Goal: Information Seeking & Learning: Learn about a topic

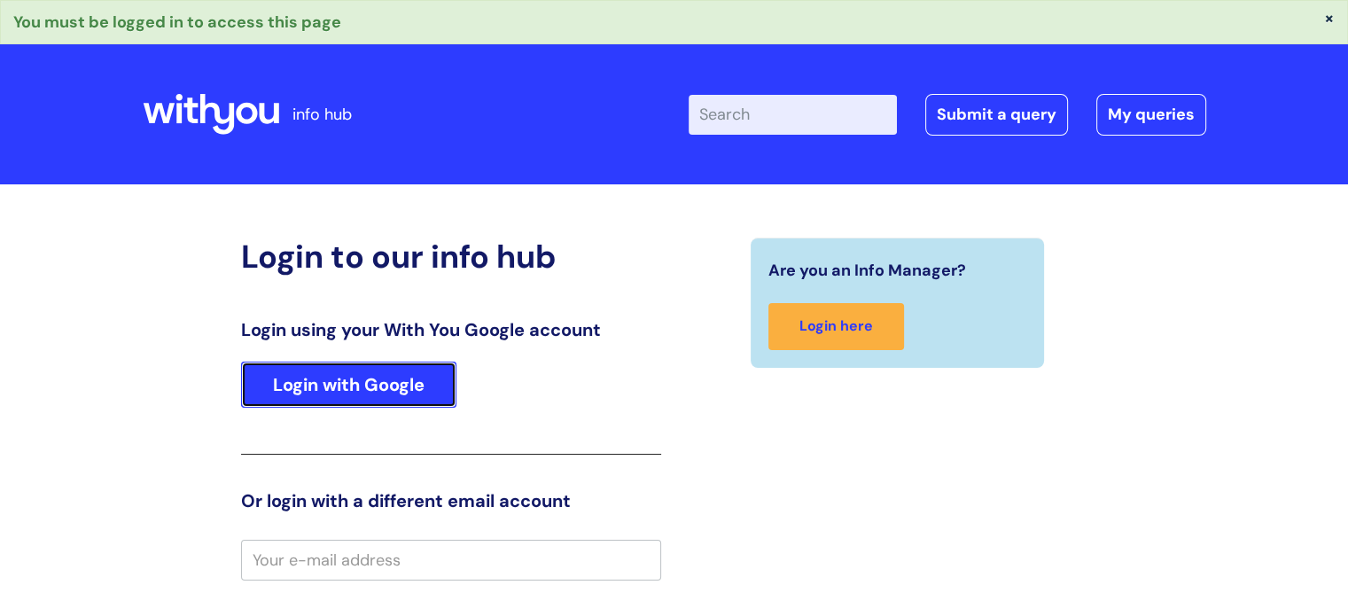
click at [358, 367] on link "Login with Google" at bounding box center [348, 385] width 215 height 46
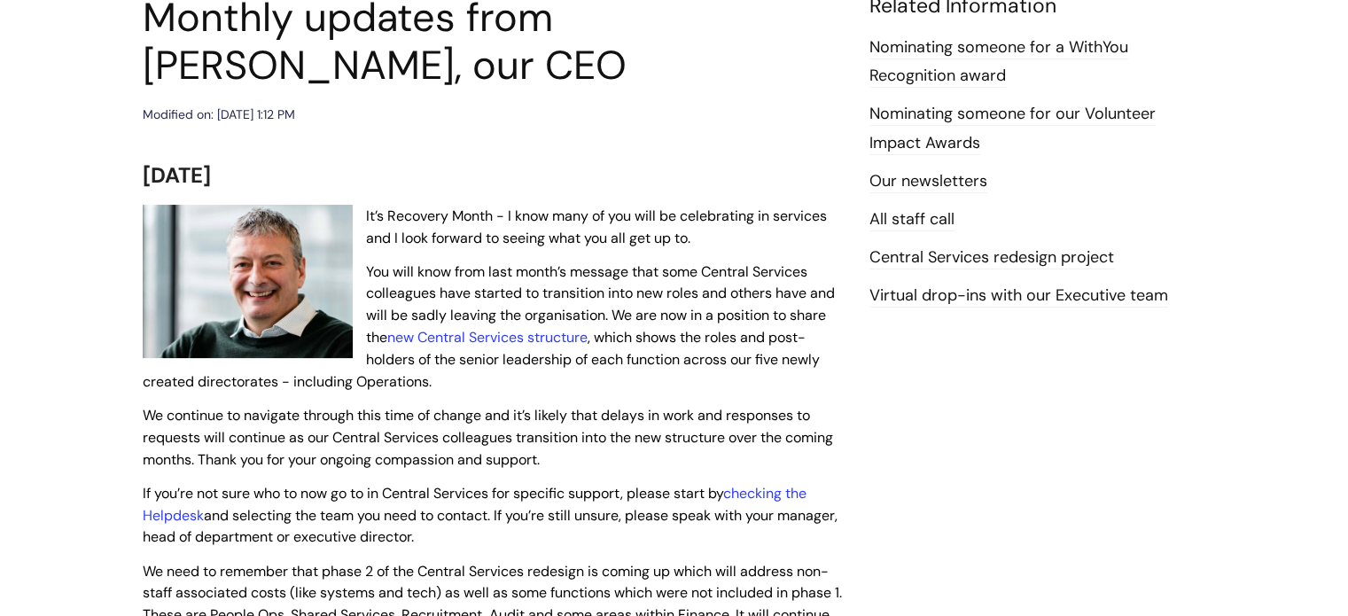
scroll to position [358, 0]
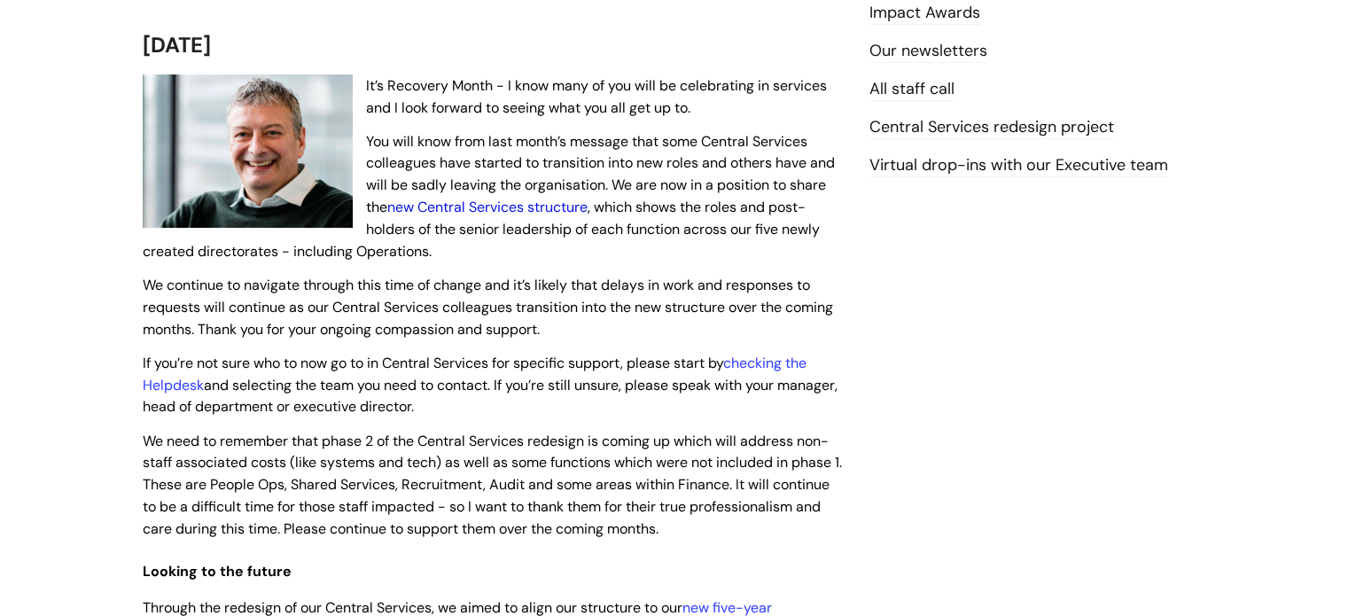
click at [556, 207] on link "new Central Services structure" at bounding box center [487, 207] width 200 height 19
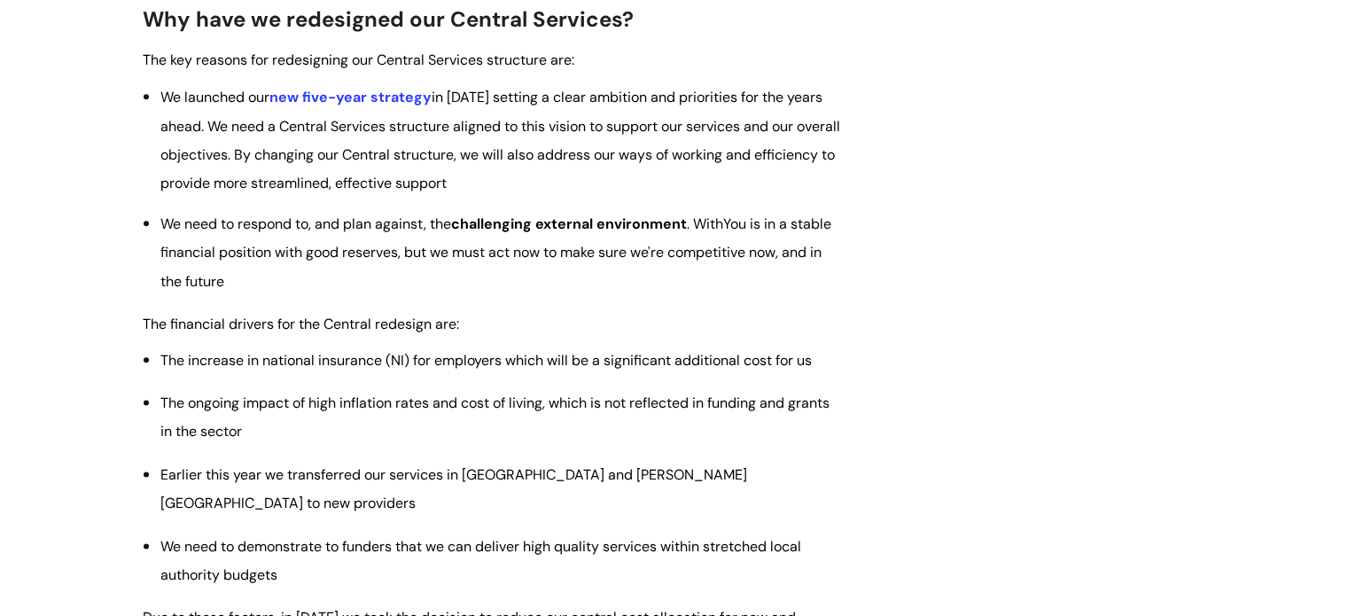
scroll to position [2243, 0]
